Goal: Task Accomplishment & Management: Complete application form

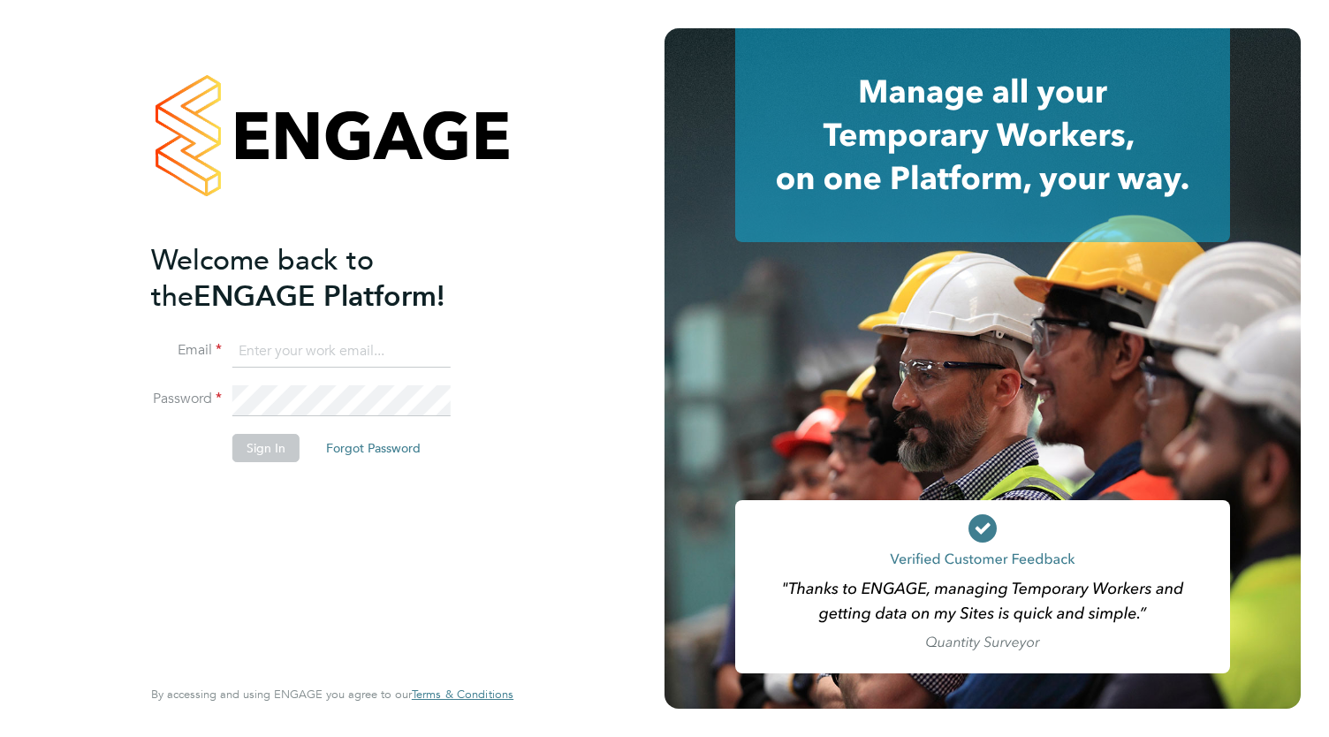
click at [334, 354] on input at bounding box center [341, 352] width 218 height 32
type input "meady3.em@gmail.com"
click at [261, 444] on button "Sign In" at bounding box center [265, 448] width 67 height 28
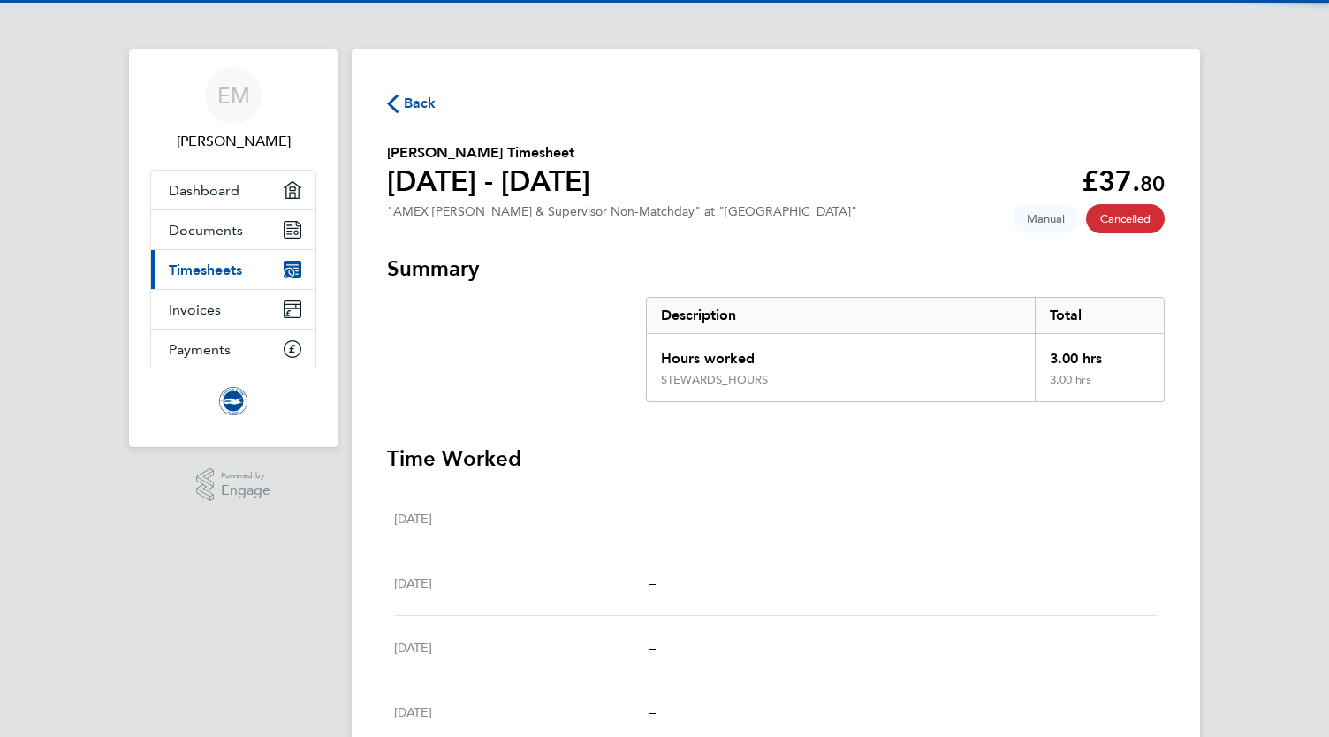
drag, startPoint x: 0, startPoint y: 0, endPoint x: 261, endPoint y: 444, distance: 514.7
click at [261, 444] on app-nav-sections-wrapper "EM [PERSON_NAME] Applications: Dashboard Documents Current page: Timesheets Inv…" at bounding box center [233, 249] width 209 height 398
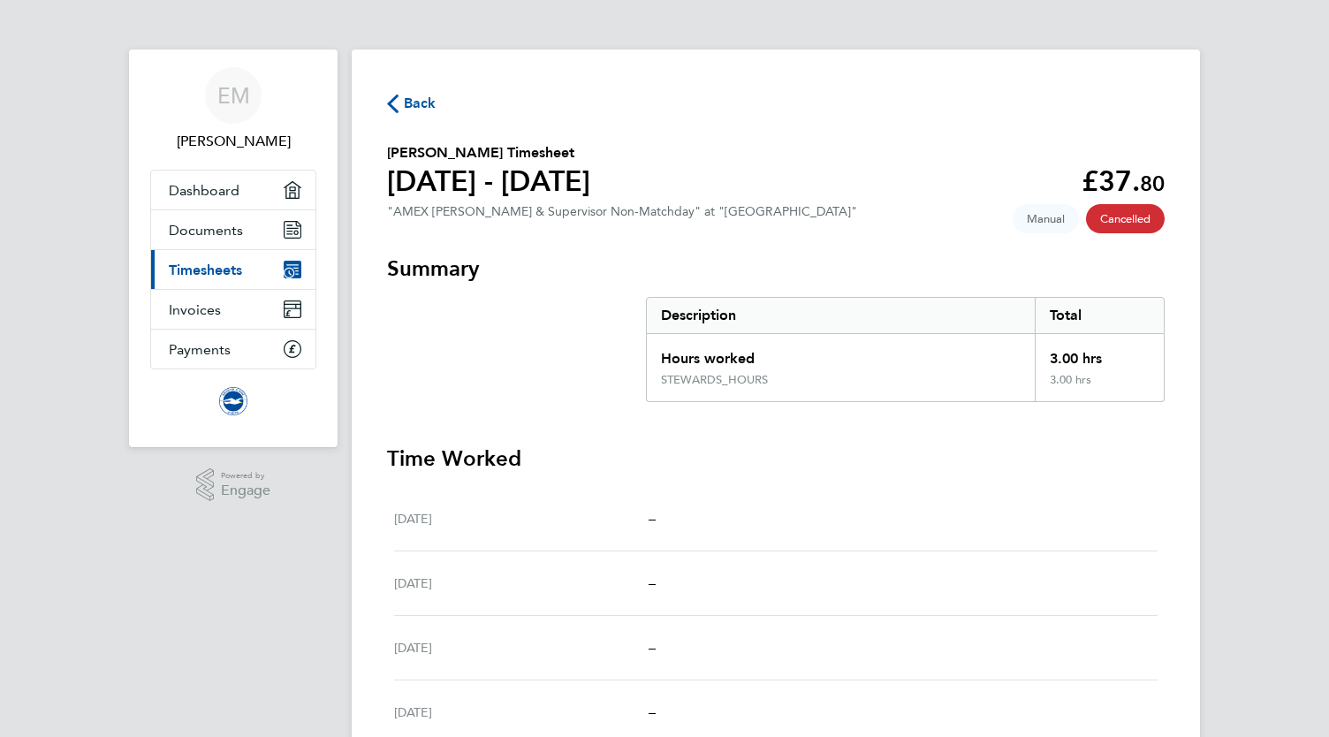
click at [208, 266] on span "Timesheets" at bounding box center [205, 270] width 73 height 17
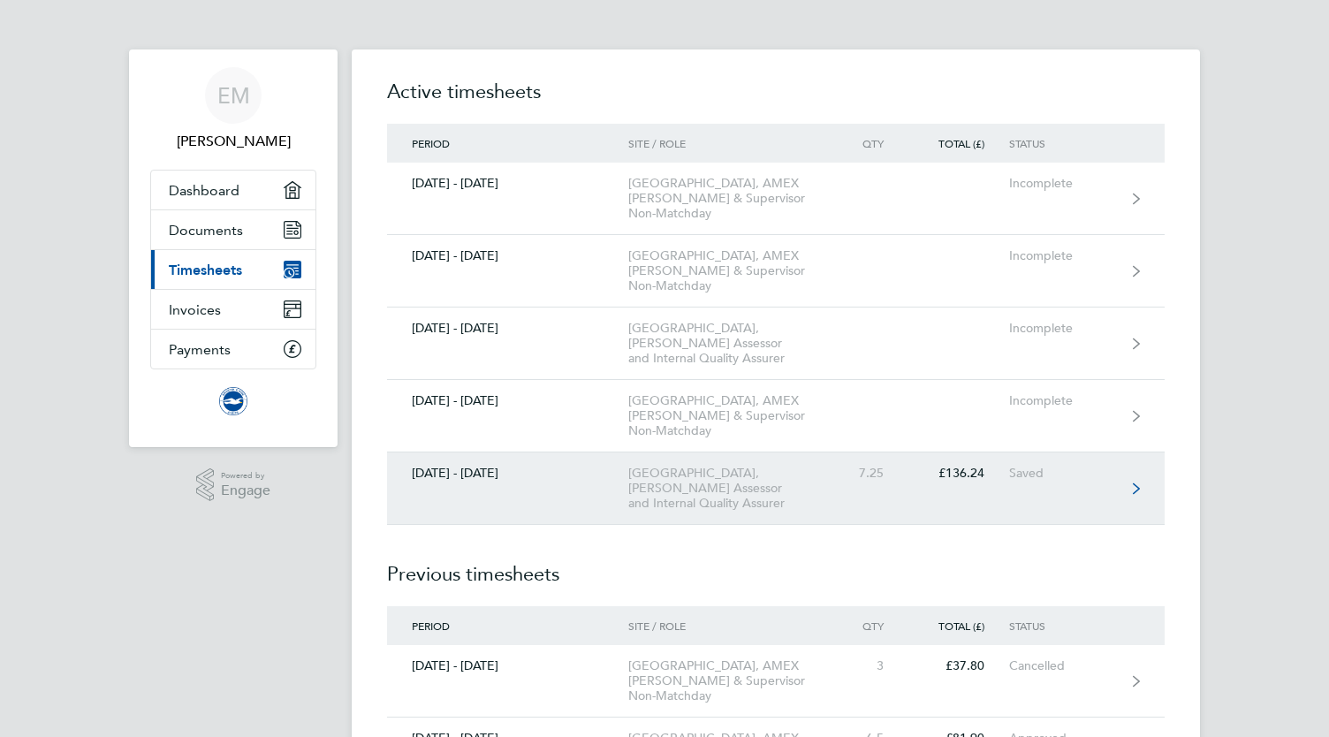
click at [717, 473] on div "[GEOGRAPHIC_DATA], [PERSON_NAME] Assessor and Internal Quality Assurer" at bounding box center [729, 488] width 202 height 45
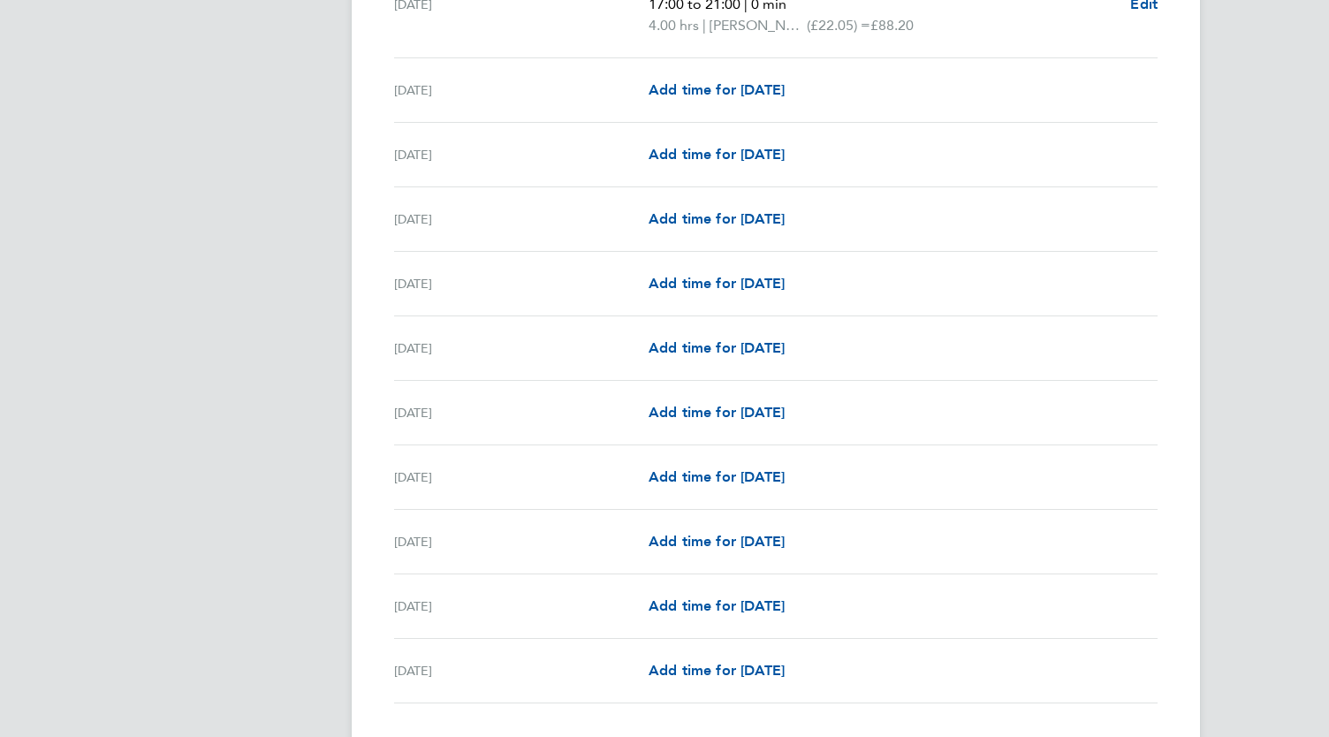
scroll to position [1871, 0]
click at [774, 536] on span "Add time for [DATE]" at bounding box center [717, 540] width 136 height 17
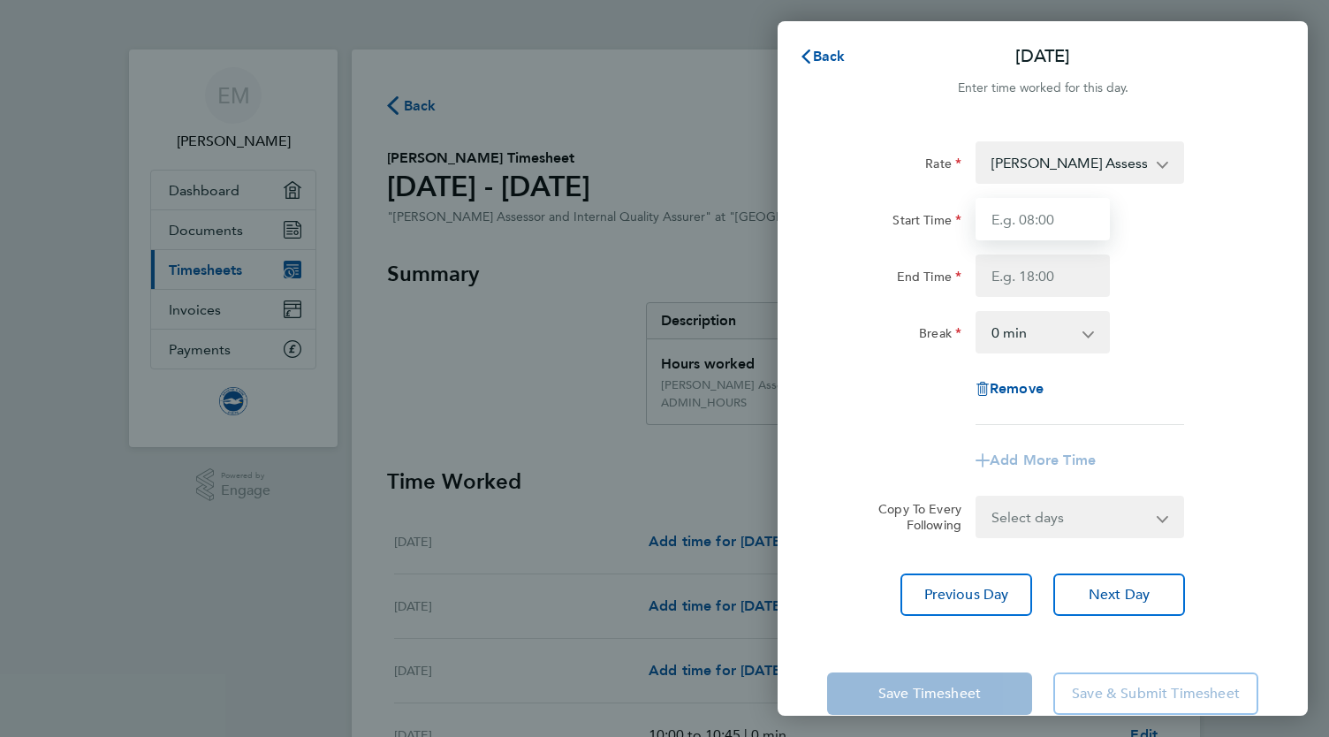
click at [1007, 227] on input "Start Time" at bounding box center [1043, 219] width 134 height 42
type input "11:00"
click at [1041, 271] on input "End Time" at bounding box center [1043, 276] width 134 height 42
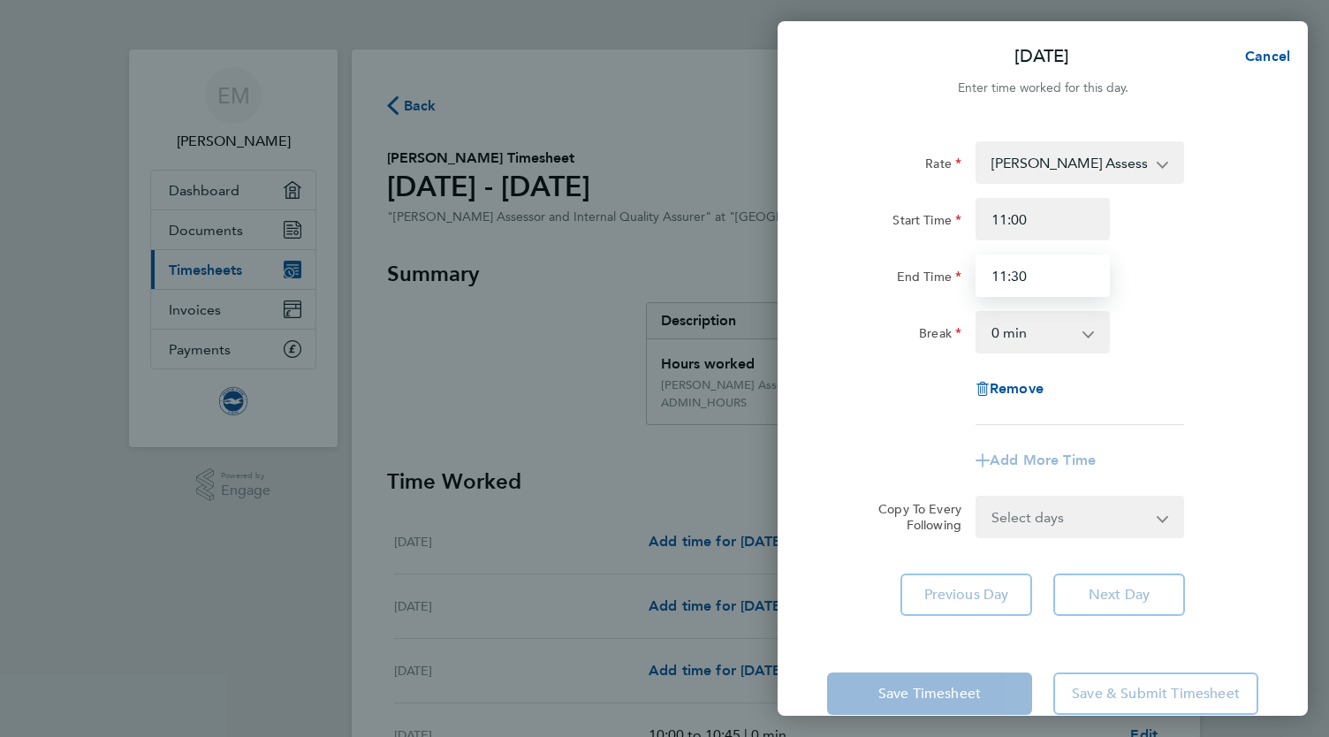
type input "11:30"
click at [1225, 430] on app-timesheet-line-form-group "Rate [PERSON_NAME] Assessor Rate - 22.05 ADMIN_HOURS - 12.60 Internal Quality A…" at bounding box center [1042, 311] width 431 height 340
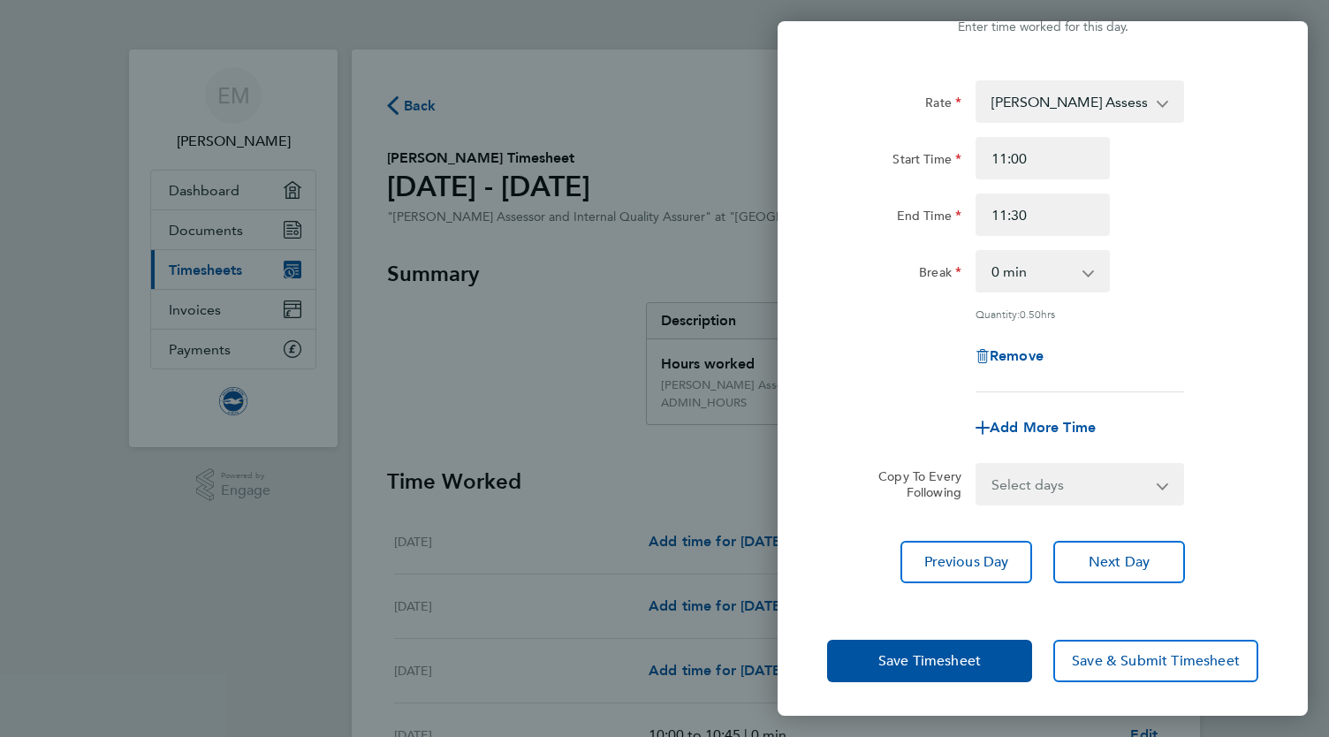
scroll to position [58, 0]
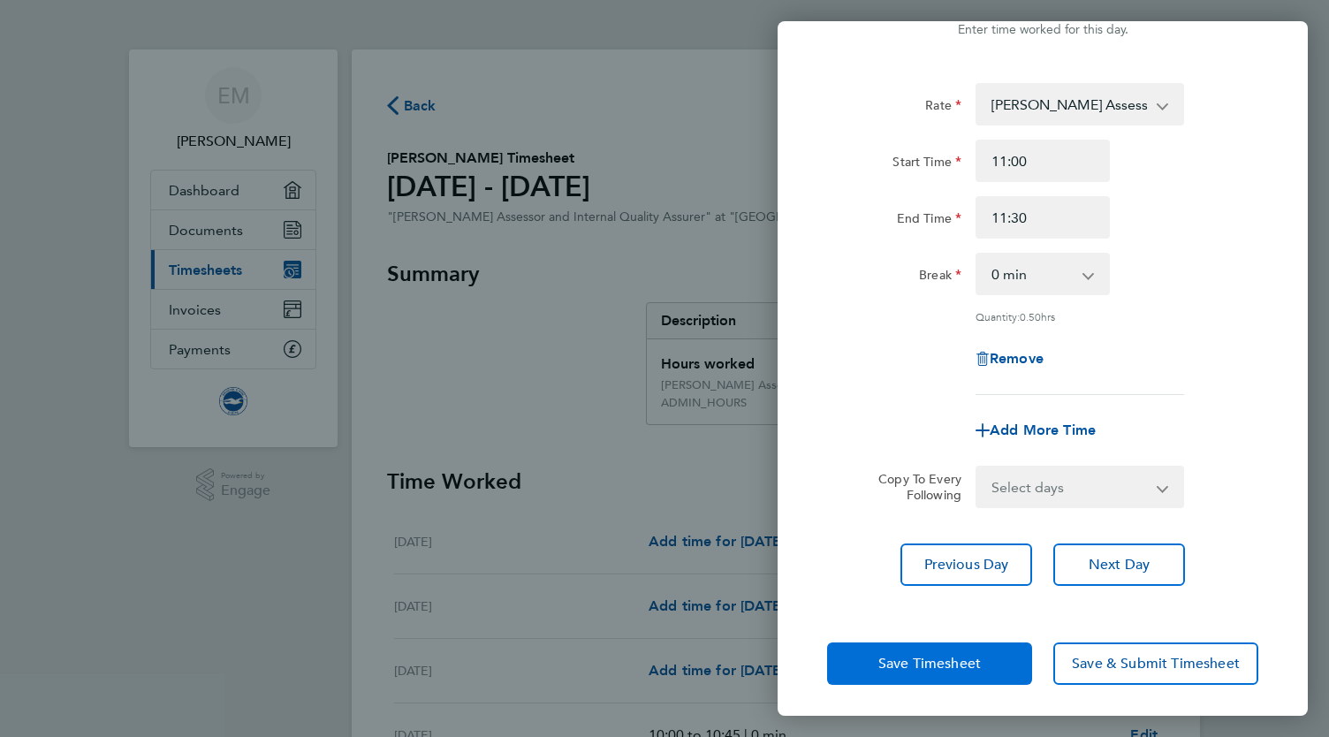
click at [891, 666] on span "Save Timesheet" at bounding box center [930, 664] width 103 height 18
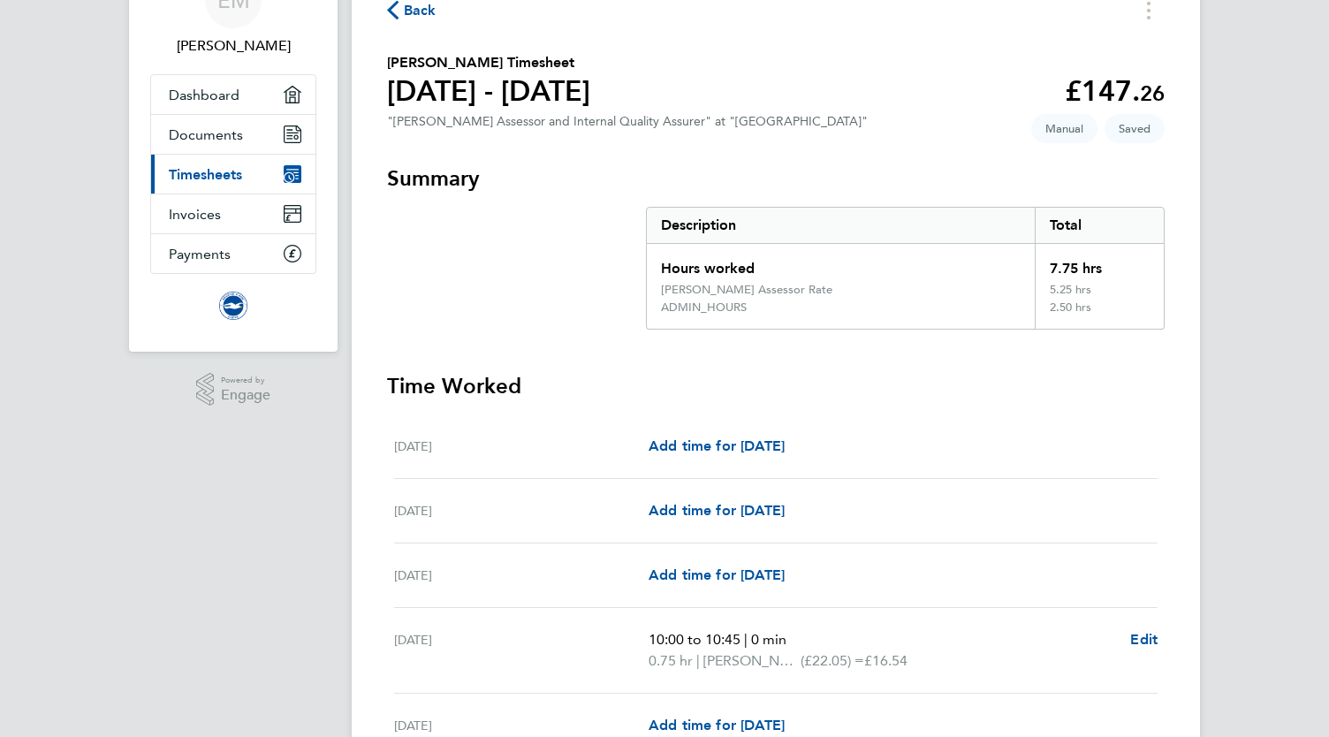
scroll to position [97, 0]
click at [415, 13] on span "Back" at bounding box center [420, 8] width 33 height 21
